Goal: Transaction & Acquisition: Register for event/course

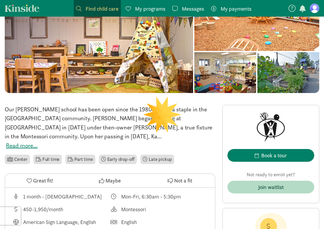
scroll to position [114, 0]
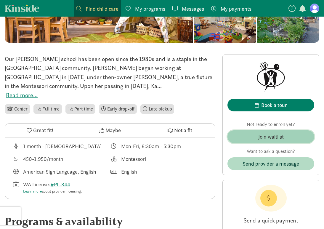
click at [238, 138] on span "Join waitlist" at bounding box center [270, 137] width 77 height 8
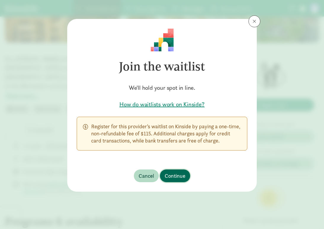
click at [175, 182] on button "Continue" at bounding box center [175, 176] width 30 height 13
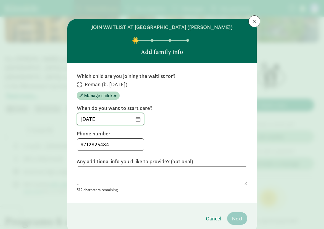
click at [137, 121] on input "[DATE]" at bounding box center [110, 119] width 67 height 12
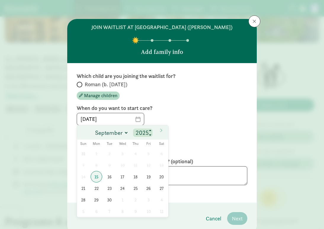
click at [141, 130] on input "2025" at bounding box center [142, 133] width 17 height 8
click at [151, 134] on span at bounding box center [150, 135] width 4 height 5
click at [151, 129] on span at bounding box center [150, 131] width 4 height 5
type input "2026"
click at [110, 155] on span "1" at bounding box center [110, 154] width 12 height 12
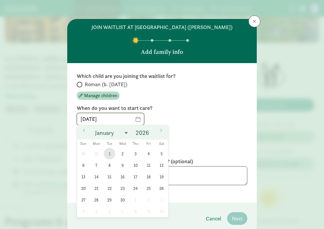
type input "09/01/2026"
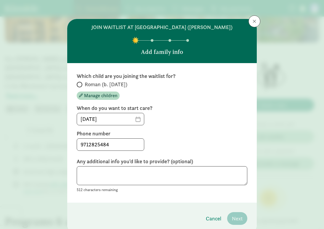
click at [193, 116] on div "09/01/2026" at bounding box center [162, 119] width 171 height 12
click at [103, 175] on textarea at bounding box center [162, 175] width 171 height 19
click at [147, 172] on textarea "My son will be 2 in September and we would like to begin part-time care" at bounding box center [162, 175] width 171 height 19
drag, startPoint x: 159, startPoint y: 175, endPoint x: 116, endPoint y: 173, distance: 43.0
click at [116, 173] on textarea "My son will be 2 in September and we would like to begin part-time care" at bounding box center [162, 175] width 171 height 19
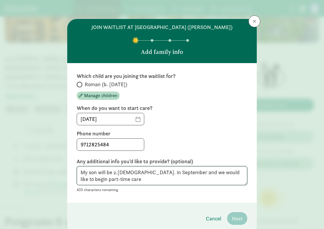
click at [137, 180] on textarea "My son will be 2.5 y.o. in September and we would like to begin part-time care" at bounding box center [162, 175] width 171 height 19
click at [159, 173] on textarea "My son will be 2.5 y.o. in September and we would like to begin part-time care." at bounding box center [162, 175] width 171 height 19
type textarea "My son will be 2.5 y.o. in September 2026 and we would like to begin part-time …"
click at [83, 83] on label "Roman (b. February 2024)" at bounding box center [162, 84] width 171 height 7
click at [81, 83] on input "Roman (b. February 2024)" at bounding box center [79, 85] width 4 height 4
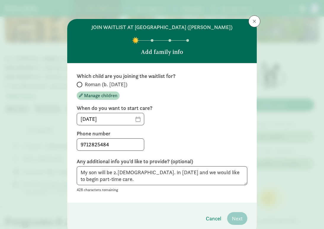
radio input "true"
drag, startPoint x: 136, startPoint y: 172, endPoint x: 65, endPoint y: 167, distance: 71.0
click at [65, 167] on div "join waitlist at North Tacoma Montessori (Proctor) Add family info Which child …" at bounding box center [162, 114] width 324 height 229
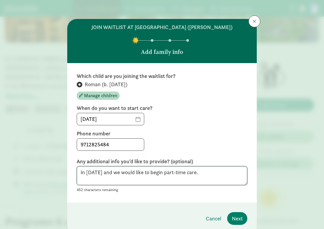
click at [231, 173] on textarea "In September 2026 and we would like to begin part-time care." at bounding box center [162, 175] width 171 height 19
type textarea "In September 2026 and we would like to begin part-time care or sooner if openin…"
click at [238, 218] on span "Next" at bounding box center [237, 219] width 11 height 8
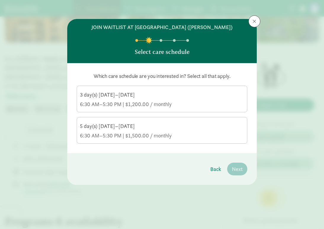
click at [156, 104] on div "6:30 AM–5:30 PM | $1,200.00 / monthly" at bounding box center [162, 104] width 164 height 7
click at [0, 0] on input "3 day(s) Monday–Friday 6:30 AM–5:30 PM | $1,200.00 / monthly" at bounding box center [0, 0] width 0 height 0
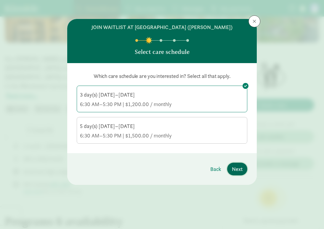
click at [237, 172] on span "Next" at bounding box center [237, 169] width 11 height 8
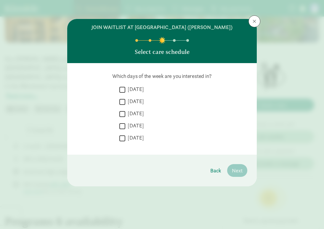
click at [129, 89] on label "Monday" at bounding box center [134, 89] width 19 height 7
click at [125, 89] on input "Monday" at bounding box center [122, 90] width 6 height 8
checkbox input "true"
click at [127, 100] on label "Tuesday" at bounding box center [134, 101] width 19 height 7
click at [125, 100] on input "Tuesday" at bounding box center [122, 102] width 6 height 8
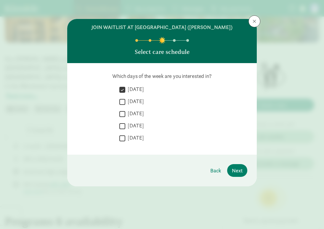
checkbox input "true"
click at [127, 110] on label "Wednesday" at bounding box center [134, 113] width 19 height 7
click at [125, 110] on input "Wednesday" at bounding box center [122, 114] width 6 height 8
checkbox input "true"
click at [127, 127] on label "Thursday" at bounding box center [134, 125] width 19 height 7
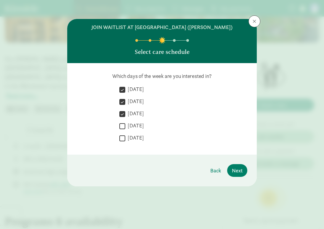
click at [125, 127] on input "Thursday" at bounding box center [122, 126] width 6 height 8
checkbox input "true"
click at [125, 139] on input "Friday" at bounding box center [122, 138] width 6 height 8
checkbox input "true"
click at [240, 171] on span "Next" at bounding box center [237, 171] width 11 height 8
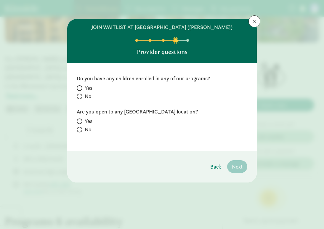
click at [84, 97] on label "No" at bounding box center [162, 96] width 171 height 7
click at [81, 97] on input "No" at bounding box center [79, 97] width 4 height 4
radio input "true"
click at [83, 129] on label "No" at bounding box center [162, 129] width 171 height 7
click at [81, 129] on input "No" at bounding box center [79, 130] width 4 height 4
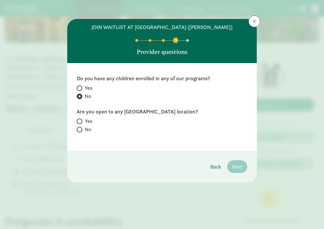
radio input "true"
click at [82, 118] on label "Yes" at bounding box center [162, 121] width 171 height 7
click at [81, 119] on input "Yes" at bounding box center [79, 121] width 4 height 4
radio input "true"
click at [233, 168] on span "Next" at bounding box center [237, 167] width 11 height 8
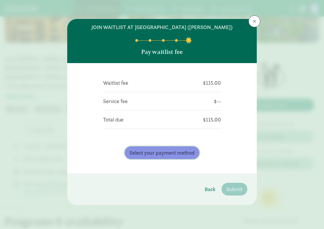
click at [165, 153] on span "Select your payment method" at bounding box center [161, 153] width 65 height 8
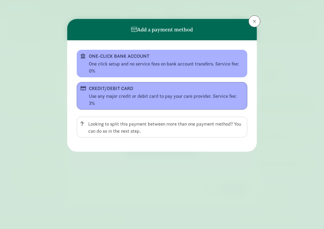
click at [121, 85] on div "CREDIT/DEBIT CARD" at bounding box center [161, 88] width 145 height 7
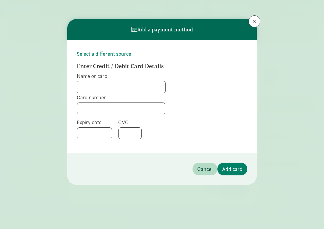
click at [117, 86] on input "Name on card" at bounding box center [121, 87] width 88 height 12
click at [111, 54] on span "Select a different source" at bounding box center [104, 54] width 55 height 8
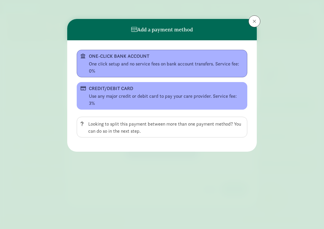
click at [122, 60] on div "One click setup and no service fees on bank account transfers. Service fee: 0%" at bounding box center [166, 67] width 155 height 14
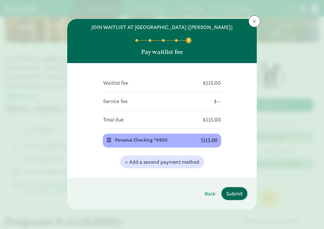
click at [239, 193] on span "Submit" at bounding box center [234, 194] width 16 height 8
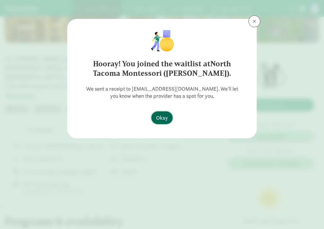
click at [161, 115] on span "Okay" at bounding box center [162, 118] width 12 height 8
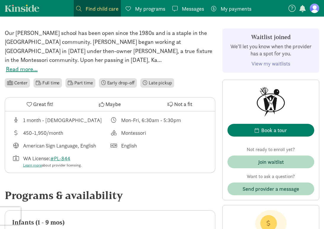
scroll to position [143, 0]
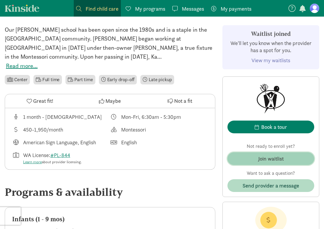
click at [263, 160] on div "Join waitlist" at bounding box center [270, 159] width 25 height 8
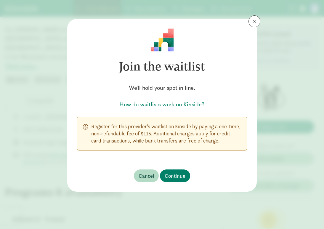
click at [250, 31] on div "Join the waitlist We'll hold your spot in line. How do waitlists work on Kinsid…" at bounding box center [162, 89] width 190 height 141
click at [250, 24] on button at bounding box center [255, 21] width 12 height 12
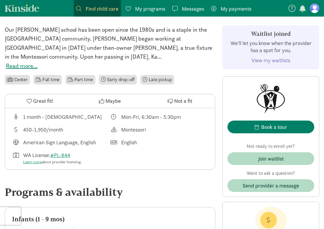
click at [149, 12] on span "My programs" at bounding box center [150, 9] width 30 height 8
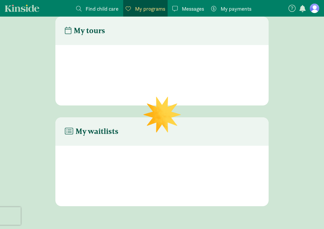
scroll to position [24, 0]
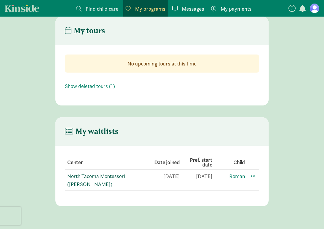
click at [114, 173] on link "North Tacoma Montessori ([PERSON_NAME])" at bounding box center [96, 180] width 58 height 15
click at [319, 9] on figure at bounding box center [314, 8] width 9 height 9
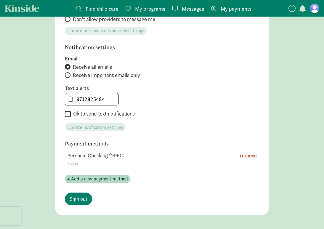
scroll to position [256, 0]
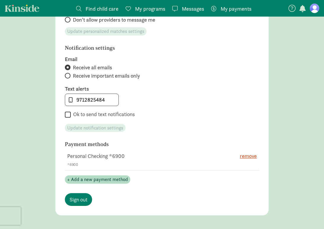
click at [95, 158] on td "Personal Checking *6900 *6900" at bounding box center [147, 160] width 165 height 21
click at [117, 178] on span "+ Add a new payment method" at bounding box center [97, 179] width 61 height 7
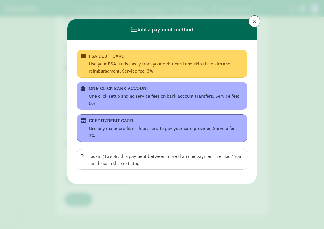
click at [131, 125] on div "Use any major credit or debit card to pay your care provider. Service fee: 3%" at bounding box center [166, 132] width 155 height 14
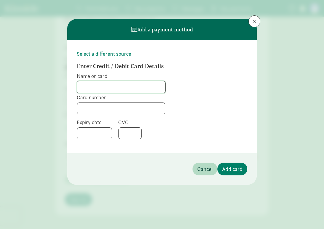
click at [122, 90] on input "Name on card" at bounding box center [121, 87] width 88 height 12
click at [117, 55] on span "Select a different source" at bounding box center [104, 54] width 55 height 8
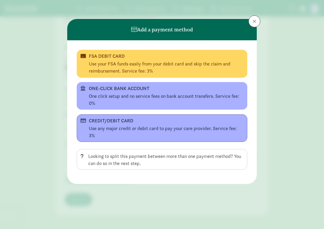
click at [118, 128] on div "Use any major credit or debit card to pay your care provider. Service fee: 3%" at bounding box center [166, 132] width 155 height 14
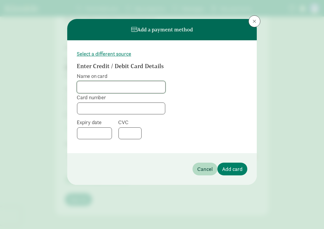
click at [113, 82] on input "Name on card" at bounding box center [121, 87] width 88 height 12
type input "r"
type input "Sharde Werth"
click at [154, 112] on div at bounding box center [121, 109] width 88 height 12
click at [100, 129] on div at bounding box center [94, 133] width 35 height 12
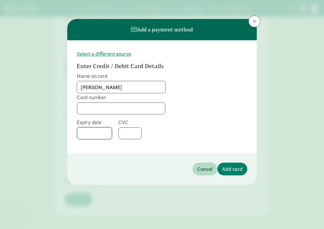
click at [100, 129] on div at bounding box center [94, 133] width 35 height 12
click at [233, 166] on span "Add card" at bounding box center [232, 169] width 20 height 8
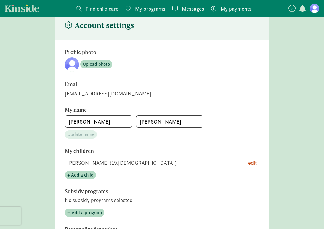
scroll to position [0, 0]
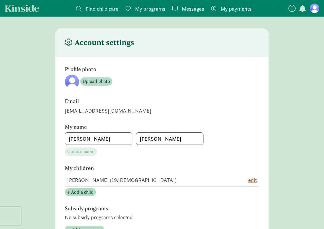
click at [316, 5] on figure at bounding box center [314, 8] width 9 height 9
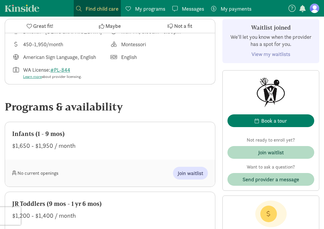
scroll to position [184, 0]
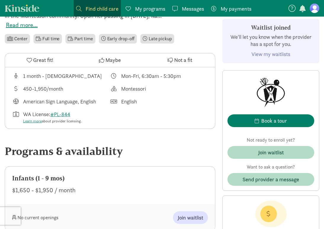
click at [148, 14] on link "My programs Programs" at bounding box center [145, 8] width 44 height 17
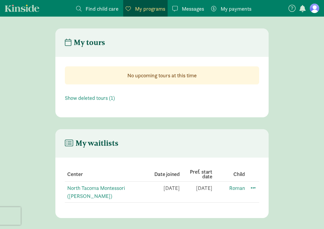
click at [41, 12] on nav "Find child care Find My programs Programs Messages Messages My payments Pay" at bounding box center [162, 8] width 324 height 17
click at [32, 12] on link "Kinside" at bounding box center [22, 7] width 35 height 7
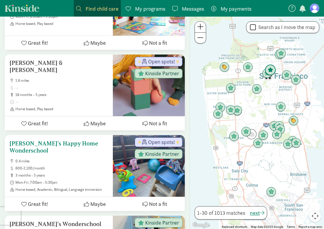
scroll to position [780, 0]
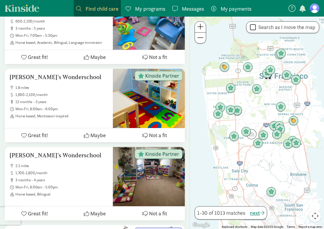
click at [87, 9] on span "Find child care" at bounding box center [102, 9] width 33 height 8
click at [79, 7] on span at bounding box center [78, 8] width 5 height 5
click at [80, 10] on span at bounding box center [78, 8] width 5 height 5
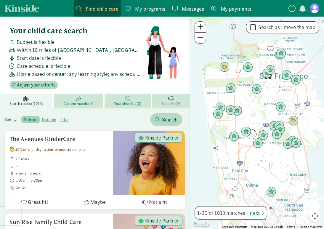
scroll to position [0, 0]
click at [86, 6] on span "Find child care" at bounding box center [102, 9] width 33 height 8
click at [150, 9] on span "My programs" at bounding box center [150, 9] width 30 height 8
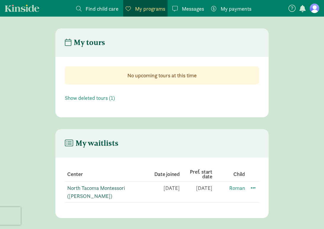
click at [88, 191] on link "North Tacoma Montessori ([PERSON_NAME])" at bounding box center [96, 192] width 58 height 15
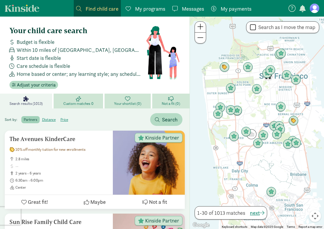
click at [83, 4] on link "Find child care Find" at bounding box center [97, 8] width 47 height 17
click at [78, 8] on span at bounding box center [78, 8] width 5 height 5
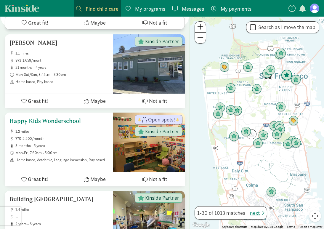
scroll to position [341, 0]
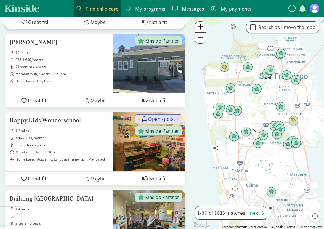
click at [81, 12] on div "Find child care Find" at bounding box center [97, 9] width 42 height 8
click at [77, 7] on span at bounding box center [78, 8] width 5 height 5
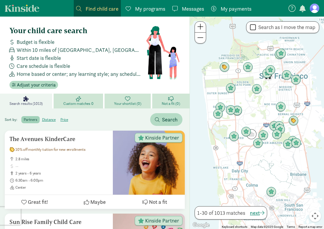
scroll to position [0, 0]
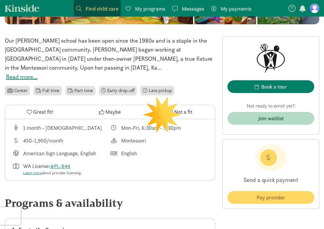
scroll to position [146, 0]
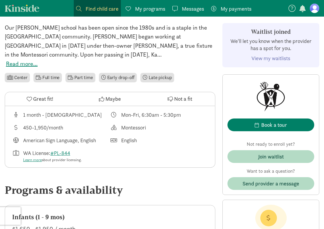
click at [282, 57] on link "View my waitlists" at bounding box center [271, 58] width 39 height 7
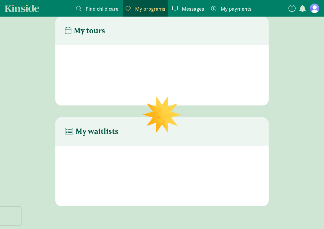
scroll to position [24, 0]
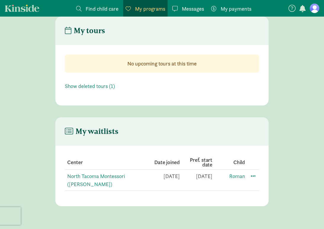
click at [209, 170] on td "[DATE]" at bounding box center [196, 180] width 33 height 21
click at [125, 173] on link "North Tacoma Montessori ([PERSON_NAME])" at bounding box center [96, 180] width 58 height 15
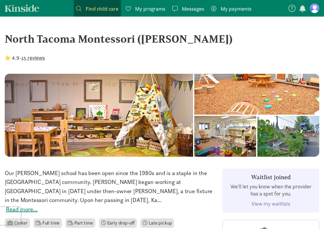
scroll to position [1, 0]
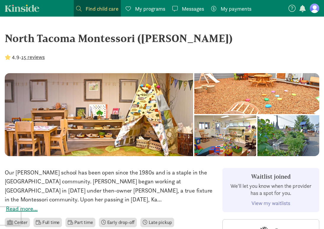
click at [27, 12] on nav "Find child care Find My programs Programs Messages Messages My payments Pay" at bounding box center [162, 8] width 324 height 17
click at [27, 10] on link "Kinside" at bounding box center [22, 7] width 35 height 7
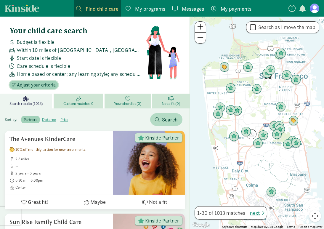
click at [47, 83] on span "Adjust your criteria" at bounding box center [36, 84] width 39 height 7
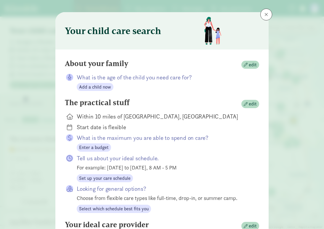
scroll to position [78, 0]
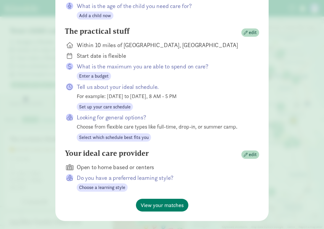
click at [265, 129] on div "About your family edit What is the age of the child you need care for? Add a ch…" at bounding box center [161, 99] width 213 height 243
click at [249, 32] on span "edit" at bounding box center [253, 32] width 8 height 7
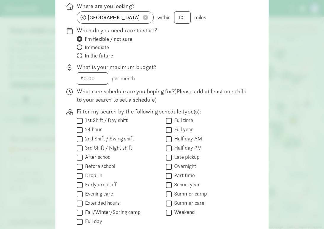
scroll to position [57, 0]
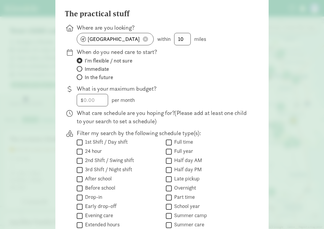
click at [127, 46] on div "The practical stuff Where are you looking? San Francisco, CA within 10 miles Wh…" at bounding box center [162, 140] width 194 height 263
click at [128, 42] on input "San Francisco, CA" at bounding box center [115, 39] width 76 height 12
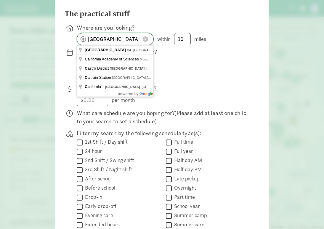
click at [128, 42] on input "San Francisco, CA" at bounding box center [115, 39] width 76 height 12
type input "t"
type input "North End, Tacoma, WA, USA"
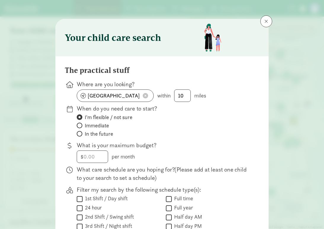
scroll to position [0, 0]
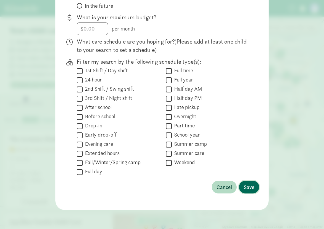
click at [249, 193] on button "Save" at bounding box center [249, 187] width 20 height 13
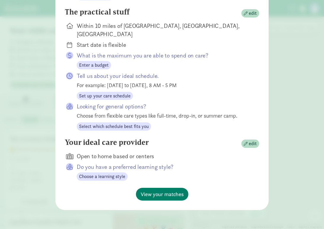
scroll to position [88, 0]
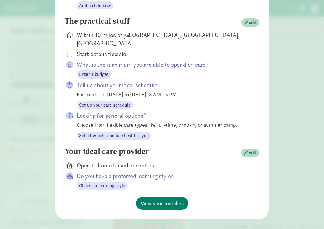
click at [250, 197] on div "View your matches" at bounding box center [162, 203] width 194 height 13
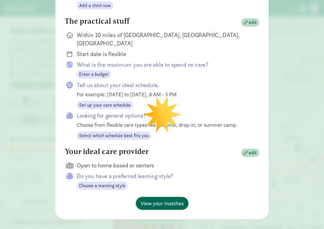
click at [176, 197] on button "View your matches" at bounding box center [162, 203] width 52 height 13
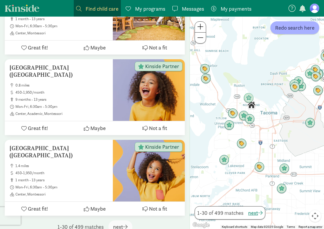
scroll to position [2383, 0]
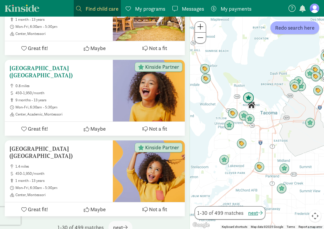
click at [74, 60] on div "North Tacoma Montessori Center (34th Street) 0.8 miles 450-1,950/month 9 months…" at bounding box center [59, 91] width 108 height 62
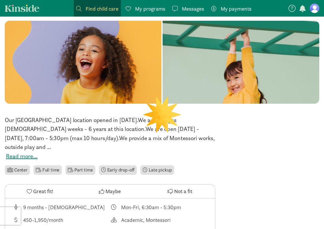
scroll to position [39, 0]
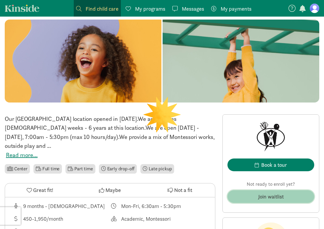
click at [256, 195] on span "Join waitlist" at bounding box center [270, 197] width 77 height 8
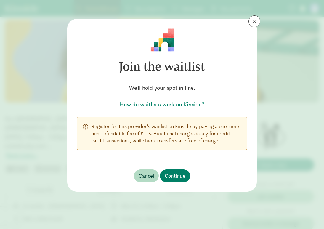
click at [252, 23] on button at bounding box center [255, 21] width 12 height 12
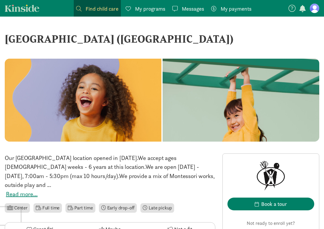
scroll to position [0, 0]
click at [103, 12] on span "Find child care" at bounding box center [102, 9] width 33 height 8
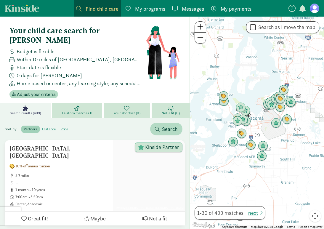
click at [46, 90] on div "Your child care search for Roman Budget is flexible Within 10 miles of [GEOGRAP…" at bounding box center [95, 62] width 180 height 82
click at [45, 91] on span "Adjust your criteria" at bounding box center [36, 94] width 39 height 7
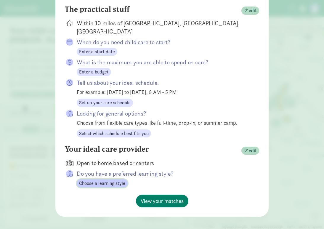
click at [102, 180] on span "Choose a learning style" at bounding box center [102, 183] width 46 height 7
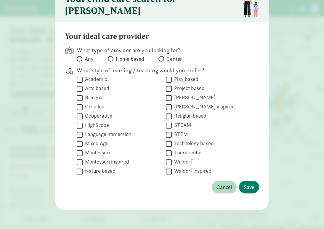
click at [97, 149] on label "Montessori" at bounding box center [96, 152] width 27 height 7
click at [83, 149] on input "Montessori" at bounding box center [80, 153] width 6 height 8
checkbox input "true"
click at [250, 185] on span "Save" at bounding box center [249, 187] width 11 height 8
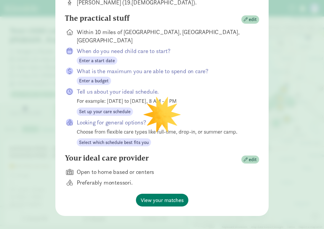
scroll to position [79, 0]
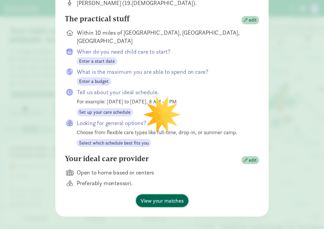
click at [171, 197] on span "View your matches" at bounding box center [162, 201] width 43 height 8
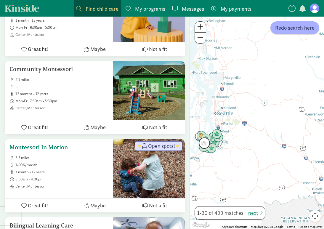
scroll to position [644, 0]
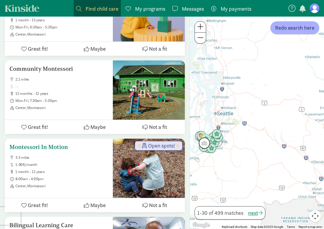
click at [54, 143] on h5 "Montessori In Motion" at bounding box center [58, 146] width 99 height 7
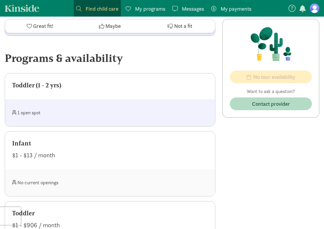
scroll to position [321, 0]
click at [91, 107] on div "1 open spot" at bounding box center [61, 113] width 98 height 13
click at [41, 87] on div "Toddler (1 - 2 yrs)" at bounding box center [110, 87] width 210 height 26
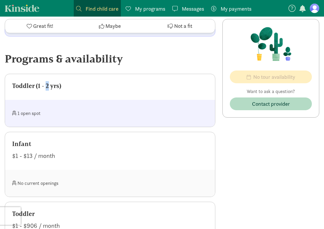
click at [33, 81] on div "Toddler (1 - 2 yrs)" at bounding box center [110, 85] width 196 height 9
click at [29, 110] on div "1 open spot" at bounding box center [110, 113] width 210 height 27
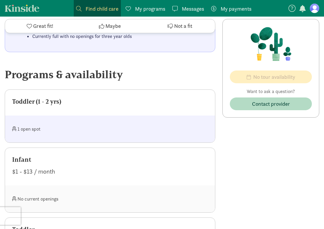
scroll to position [305, 0]
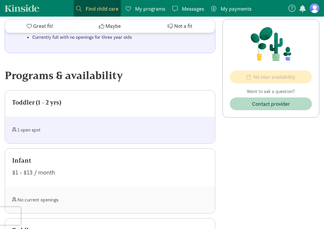
click at [28, 98] on div "Toddler (1 - 2 yrs)" at bounding box center [110, 102] width 196 height 9
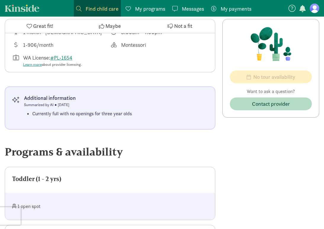
scroll to position [145, 0]
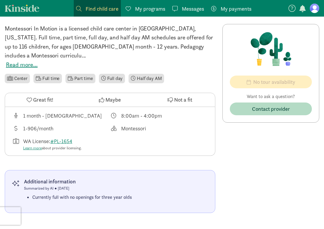
click at [90, 74] on li "Part time" at bounding box center [80, 78] width 30 height 9
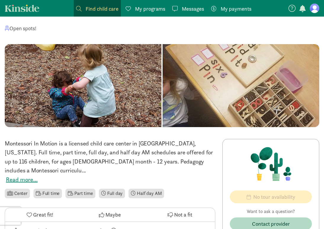
scroll to position [30, 0]
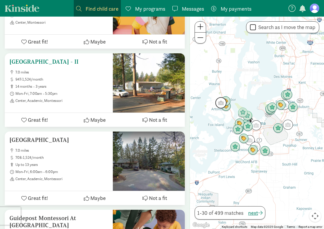
scroll to position [965, 0]
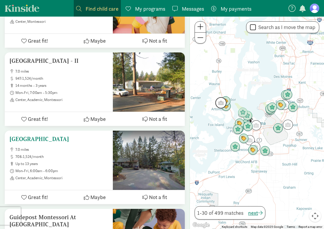
click at [52, 135] on h5 "[GEOGRAPHIC_DATA]" at bounding box center [58, 138] width 99 height 7
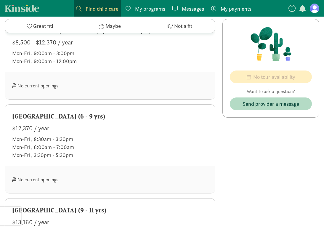
scroll to position [506, 0]
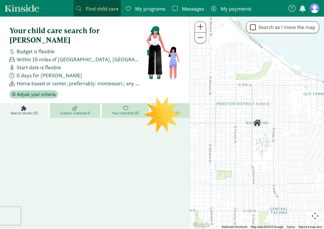
click at [234, 7] on span "My payments" at bounding box center [236, 9] width 31 height 8
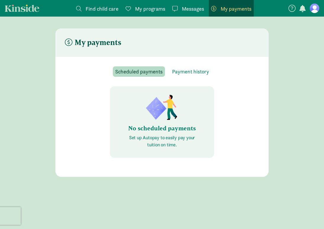
click at [184, 65] on section "Scheduled payments Payment history No scheduled payments Set up Autopay to easi…" at bounding box center [161, 117] width 213 height 120
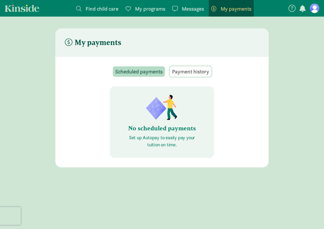
click at [183, 70] on span "Payment history" at bounding box center [190, 72] width 37 height 8
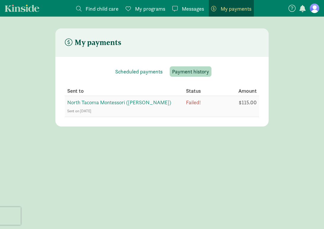
click at [190, 104] on span "Failed!" at bounding box center [193, 102] width 15 height 7
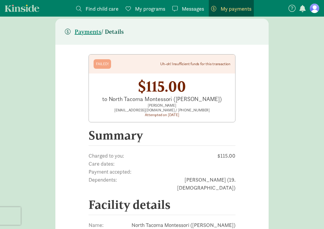
scroll to position [12, 0]
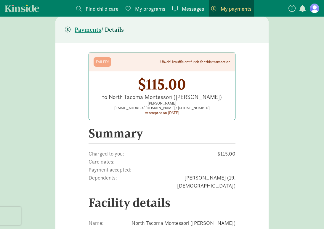
click at [103, 62] on div "Failed!" at bounding box center [102, 62] width 13 height 5
click at [180, 65] on header "Failed! Uh-oh! Insufficient funds for this transaction" at bounding box center [162, 61] width 146 height 19
click at [164, 113] on div "Attempted on [DATE]" at bounding box center [162, 113] width 137 height 5
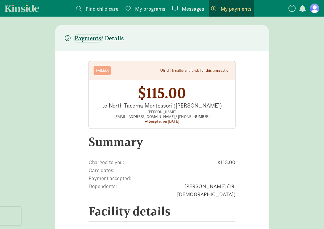
scroll to position [4, 0]
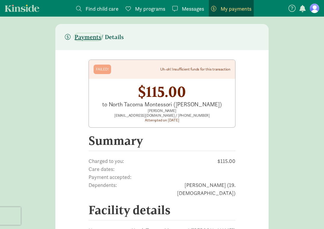
click at [98, 41] on header "Payments / Details" at bounding box center [161, 37] width 213 height 26
click at [88, 42] on header "Payments / Details" at bounding box center [161, 37] width 213 height 26
click at [91, 36] on span "Payments" at bounding box center [88, 36] width 27 height 7
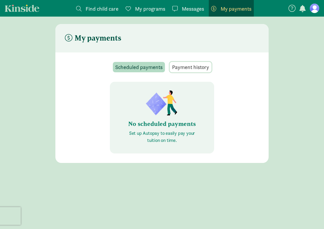
click at [196, 72] on button "Payment history" at bounding box center [191, 67] width 42 height 10
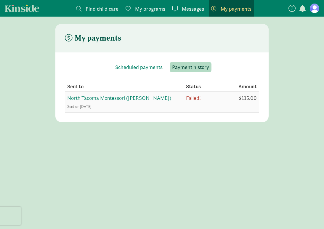
click at [135, 97] on span "North Tacoma Montessori ([PERSON_NAME])" at bounding box center [119, 98] width 104 height 7
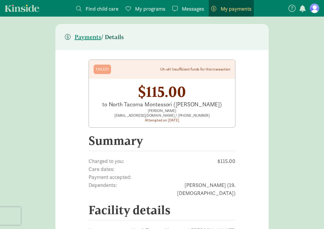
click at [319, 4] on link at bounding box center [314, 8] width 9 height 9
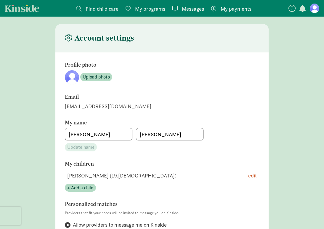
click at [113, 39] on h4 "Account settings" at bounding box center [99, 37] width 69 height 9
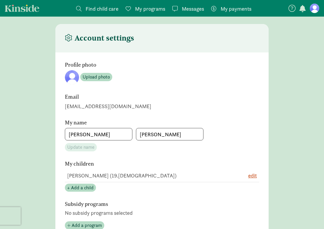
click at [80, 6] on span at bounding box center [78, 8] width 5 height 5
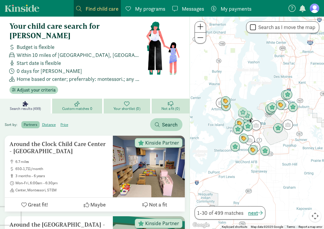
scroll to position [3, 0]
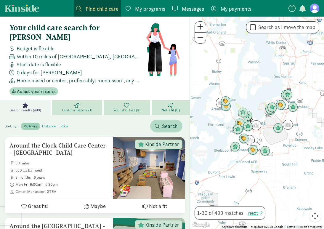
click at [149, 8] on span "My programs" at bounding box center [150, 9] width 30 height 8
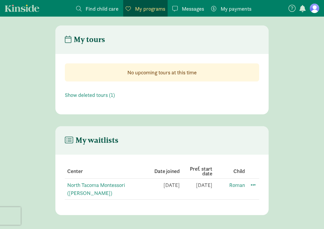
click at [114, 189] on td "North Tacoma Montessori ([PERSON_NAME])" at bounding box center [106, 189] width 82 height 21
click at [115, 185] on link "North Tacoma Montessori ([PERSON_NAME])" at bounding box center [96, 189] width 58 height 15
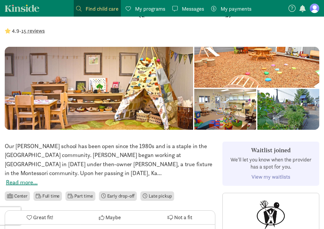
scroll to position [34, 0]
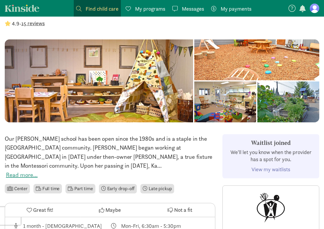
click at [32, 173] on button "Read more..." at bounding box center [22, 174] width 32 height 9
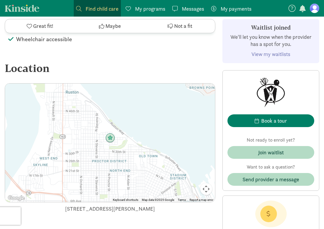
scroll to position [848, 0]
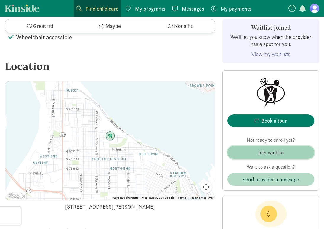
click at [262, 151] on div "Join waitlist" at bounding box center [270, 152] width 25 height 8
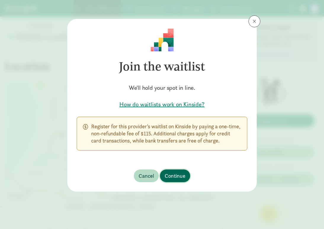
click at [178, 172] on span "Continue" at bounding box center [175, 176] width 21 height 8
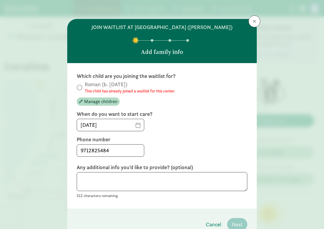
click at [87, 87] on span "Roman (b. [DATE]) This child has already joined a waitlist for this center." at bounding box center [130, 87] width 91 height 13
click at [252, 20] on button at bounding box center [255, 21] width 12 height 12
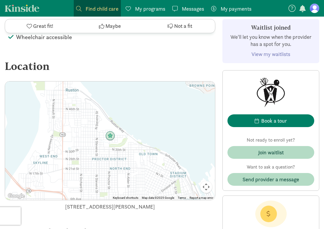
click at [52, 8] on nav "Find child care Find My programs Programs Messages Messages My payments Pay" at bounding box center [162, 8] width 324 height 17
click at [74, 8] on link "Find child care Find" at bounding box center [97, 8] width 47 height 17
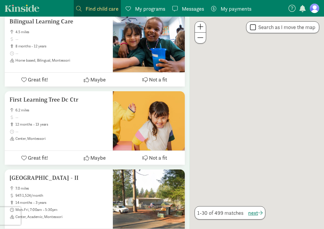
click at [80, 8] on span at bounding box center [78, 8] width 5 height 5
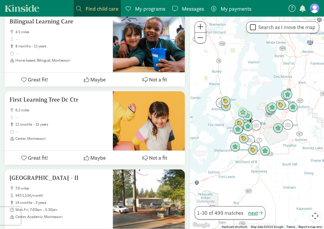
click at [238, 6] on span "My payments" at bounding box center [236, 9] width 31 height 8
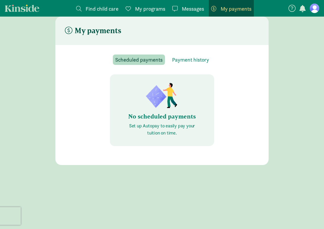
click at [191, 55] on div "Scheduled payments Payment history No scheduled payments Set up Autopay to easi…" at bounding box center [162, 101] width 194 height 92
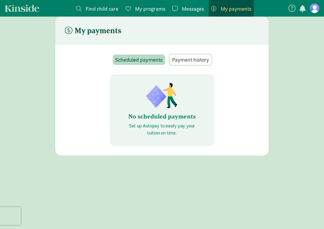
click at [193, 56] on span "Payment history" at bounding box center [190, 60] width 37 height 8
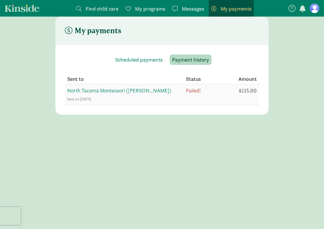
click at [196, 87] on span "Failed!" at bounding box center [193, 90] width 15 height 7
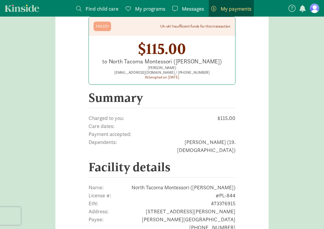
click at [178, 63] on div "to North Tacoma Montessori (Proctor)" at bounding box center [162, 61] width 123 height 8
click at [162, 76] on div "Attempted on Sep 15th, 2025" at bounding box center [162, 77] width 137 height 5
click at [161, 80] on link "Failed! Uh-oh! Insufficient funds for this transaction $115.00 to North Tacoma …" at bounding box center [162, 51] width 147 height 68
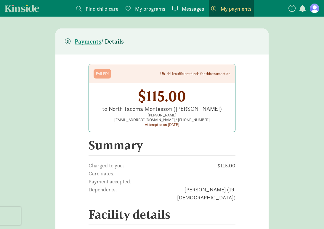
click at [200, 73] on div "Uh-oh! Insufficient funds for this transaction" at bounding box center [195, 73] width 70 height 5
click at [109, 75] on div "Failed!" at bounding box center [102, 73] width 17 height 9
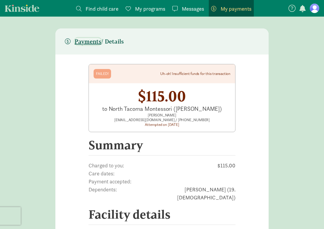
click at [92, 38] on span "Payments" at bounding box center [88, 41] width 27 height 7
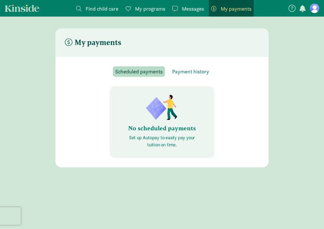
click at [71, 49] on header "My payments" at bounding box center [161, 42] width 213 height 28
click at [71, 44] on icon at bounding box center [68, 42] width 7 height 7
click at [89, 7] on span "Find child care" at bounding box center [102, 9] width 33 height 8
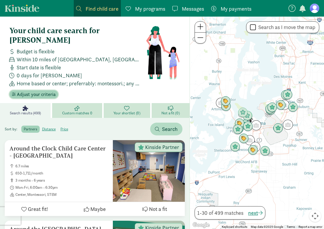
click at [35, 91] on span "Adjust your criteria" at bounding box center [36, 94] width 39 height 7
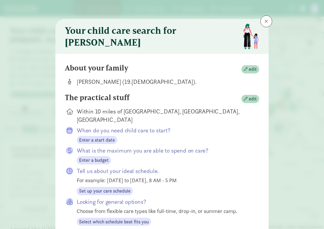
click at [35, 150] on div "Your child care search for Roman About your family edit Roman Babcock (19.4 mon…" at bounding box center [162, 114] width 324 height 229
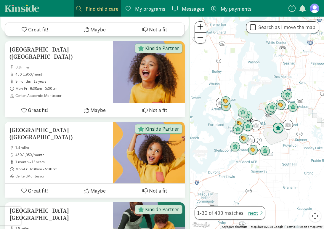
scroll to position [343, 0]
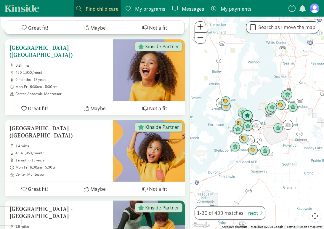
click at [86, 44] on h5 "[GEOGRAPHIC_DATA] ([GEOGRAPHIC_DATA])" at bounding box center [58, 51] width 99 height 14
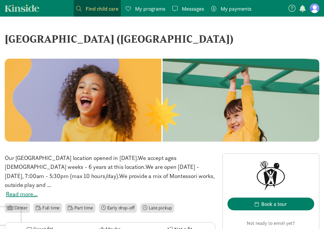
scroll to position [125, 0]
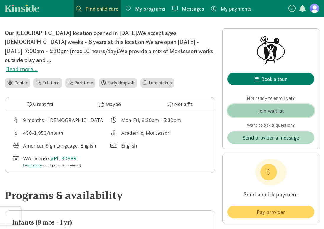
click at [256, 110] on span "Join waitlist" at bounding box center [270, 111] width 77 height 8
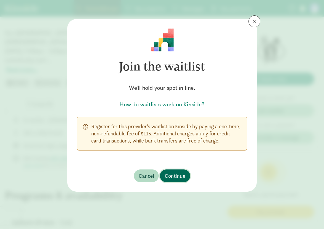
click at [178, 170] on button "Continue" at bounding box center [175, 176] width 30 height 13
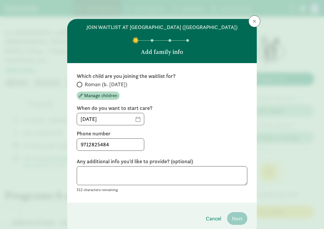
click at [95, 88] on span "Roman (b. [DATE])" at bounding box center [106, 84] width 43 height 7
click at [81, 87] on input "Roman (b. [DATE])" at bounding box center [79, 85] width 4 height 4
radio input "true"
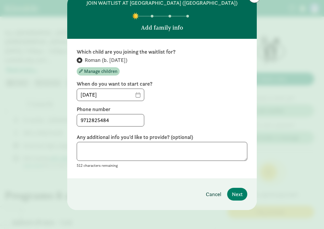
scroll to position [31, 0]
click at [235, 193] on span "Next" at bounding box center [237, 194] width 11 height 8
click at [211, 181] on footer "Cancel Next" at bounding box center [162, 194] width 190 height 32
click at [218, 197] on footer "Cancel Next" at bounding box center [162, 194] width 190 height 32
click at [218, 196] on footer "Cancel Next" at bounding box center [162, 194] width 190 height 32
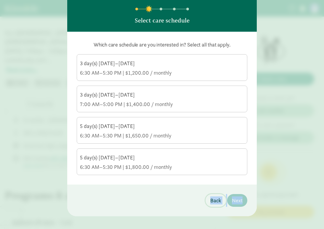
click at [213, 204] on span "Back" at bounding box center [215, 200] width 11 height 8
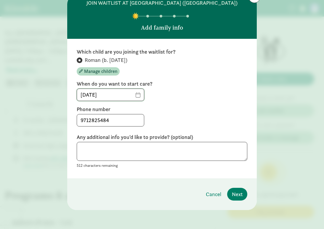
click at [134, 93] on input "[DATE]" at bounding box center [110, 95] width 67 height 12
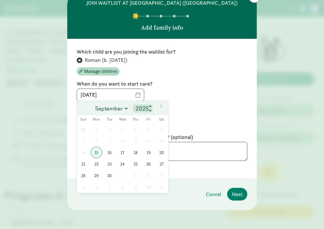
click at [145, 107] on input "2025" at bounding box center [142, 108] width 17 height 8
click at [151, 105] on span at bounding box center [150, 106] width 4 height 5
type input "2026"
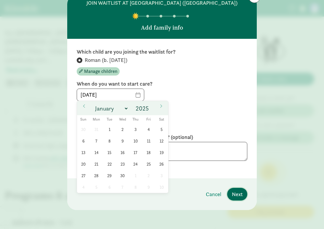
click at [238, 197] on span "Next" at bounding box center [237, 194] width 11 height 8
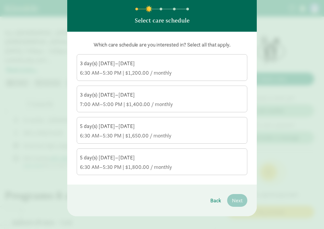
click at [177, 108] on div "7:00 AM–5:00 PM | $1,400.00 / monthly" at bounding box center [162, 104] width 164 height 7
click at [0, 0] on input "3 day(s) [DATE]–[DATE] 7:00 AM–5:00 PM | $1,400.00 / monthly" at bounding box center [0, 0] width 0 height 0
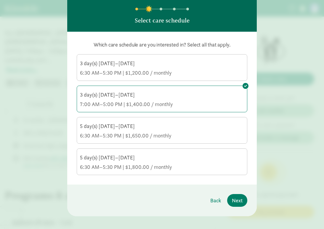
click at [202, 130] on div "5 day(s) [DATE]–[DATE]" at bounding box center [162, 126] width 164 height 7
click at [0, 0] on input "5 day(s) [DATE]–[DATE] 6:30 AM–5:30 PM | $1,650.00 / monthly" at bounding box center [0, 0] width 0 height 0
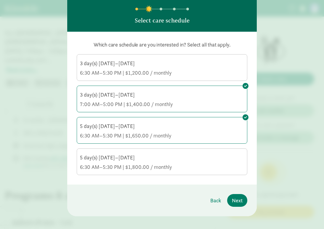
click at [191, 67] on div "3 day(s) [DATE]–[DATE]" at bounding box center [162, 63] width 164 height 7
click at [0, 0] on input "3 day(s) [DATE]–[DATE] 6:30 AM–5:30 PM | $1,200.00 / monthly" at bounding box center [0, 0] width 0 height 0
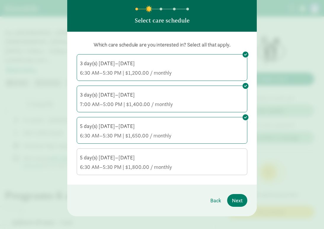
click at [191, 138] on div "5 day(s) [DATE]–[DATE] 6:30 AM–5:30 PM | $1,650.00 / monthly" at bounding box center [162, 131] width 164 height 17
click at [0, 0] on input "5 day(s) [DATE]–[DATE] 6:30 AM–5:30 PM | $1,650.00 / monthly" at bounding box center [0, 0] width 0 height 0
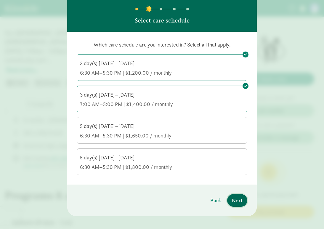
click at [239, 204] on span "Next" at bounding box center [237, 200] width 11 height 8
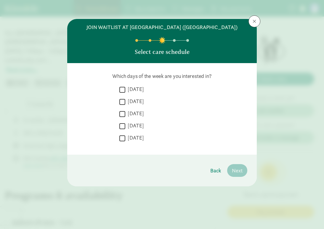
click at [133, 105] on label "[DATE]" at bounding box center [134, 101] width 19 height 7
click at [125, 106] on input "[DATE]" at bounding box center [122, 102] width 6 height 8
checkbox input "true"
click at [133, 93] on label "[DATE]" at bounding box center [134, 89] width 19 height 7
click at [125, 94] on input "[DATE]" at bounding box center [122, 90] width 6 height 8
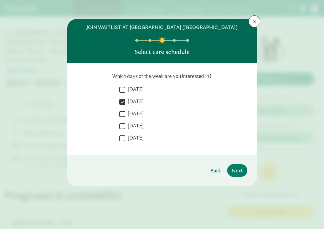
checkbox input "true"
click at [133, 117] on label "[DATE]" at bounding box center [134, 113] width 19 height 7
click at [125, 118] on input "[DATE]" at bounding box center [122, 114] width 6 height 8
checkbox input "true"
click at [132, 129] on label "[DATE]" at bounding box center [134, 125] width 19 height 7
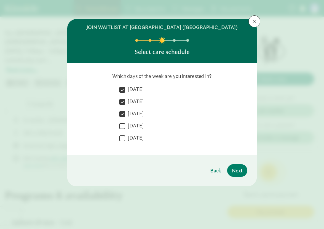
click at [125, 130] on input "[DATE]" at bounding box center [122, 126] width 6 height 8
checkbox input "true"
click at [132, 141] on label "[DATE]" at bounding box center [134, 137] width 19 height 7
click at [125, 142] on input "[DATE]" at bounding box center [122, 138] width 6 height 8
checkbox input "true"
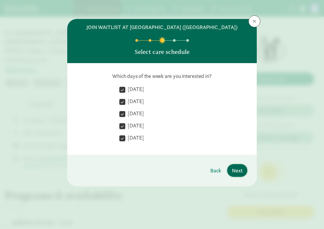
click at [239, 175] on span "Next" at bounding box center [237, 171] width 11 height 8
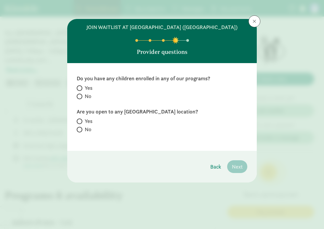
click at [86, 100] on span "No" at bounding box center [88, 96] width 7 height 7
click at [81, 98] on input "No" at bounding box center [79, 97] width 4 height 4
radio input "true"
click at [84, 125] on label "Yes" at bounding box center [162, 121] width 171 height 7
click at [81, 123] on input "Yes" at bounding box center [79, 121] width 4 height 4
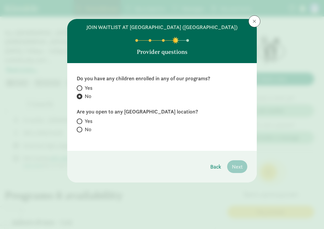
radio input "true"
click at [235, 169] on button "Next" at bounding box center [237, 166] width 20 height 13
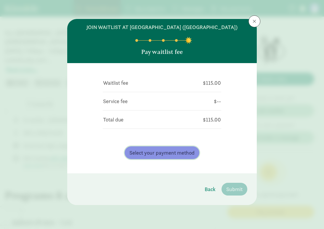
click at [187, 154] on button "Select your payment method" at bounding box center [162, 152] width 75 height 13
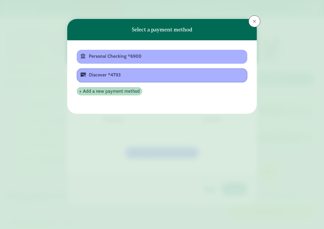
click at [122, 74] on div "Discover *4793" at bounding box center [161, 74] width 145 height 7
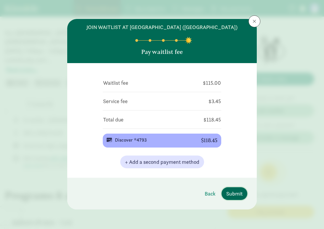
click at [234, 200] on button "Submit" at bounding box center [235, 193] width 26 height 13
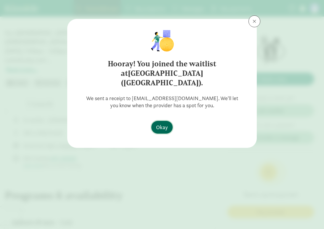
click at [162, 123] on span "Okay" at bounding box center [162, 127] width 12 height 8
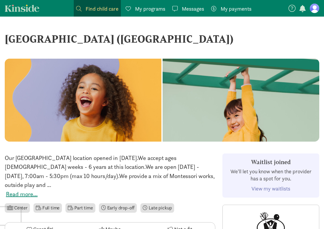
click at [311, 10] on figure at bounding box center [314, 8] width 9 height 9
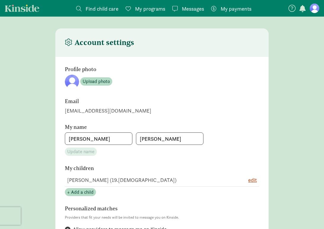
click at [16, 4] on nav "Find child care Find My programs Programs Messages Messages My payments Pay" at bounding box center [162, 8] width 324 height 17
